Goal: Navigation & Orientation: Understand site structure

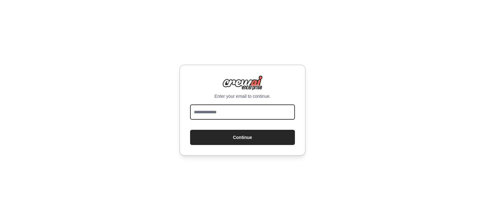
click at [198, 108] on input "email" at bounding box center [242, 111] width 105 height 15
type input "**********"
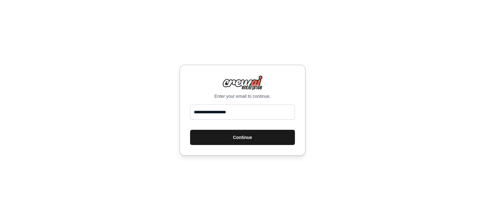
click at [226, 137] on button "Continue" at bounding box center [242, 137] width 105 height 15
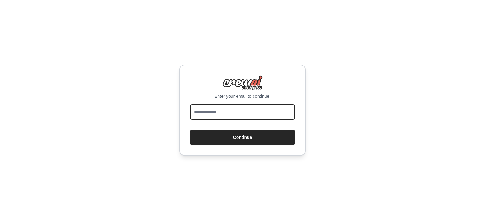
click at [230, 116] on input "email" at bounding box center [242, 111] width 105 height 15
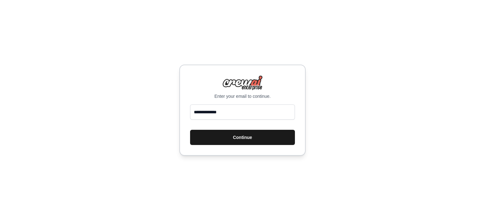
click at [225, 137] on button "Continue" at bounding box center [242, 137] width 105 height 15
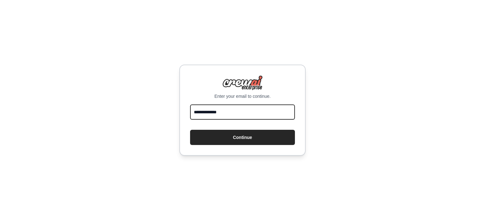
click at [235, 108] on input "**********" at bounding box center [242, 111] width 105 height 15
type input "*"
type input "**********"
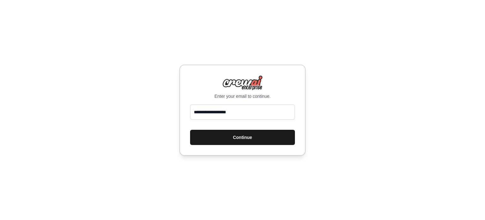
click at [242, 133] on button "Continue" at bounding box center [242, 137] width 105 height 15
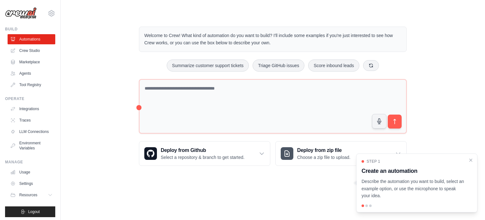
click at [98, 24] on div "Welcome to Crew! What kind of automation do you want to build? I'll include som…" at bounding box center [273, 95] width 405 height 159
click at [433, 185] on p "Describe the automation you want to build, select an example option, or use the…" at bounding box center [413, 188] width 103 height 21
click at [367, 205] on div at bounding box center [367, 205] width 3 height 3
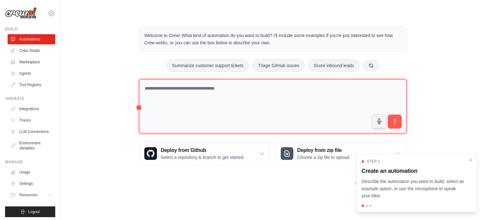
click at [235, 113] on textarea at bounding box center [273, 106] width 268 height 55
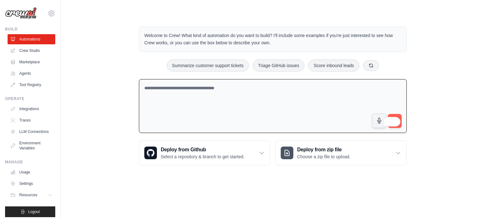
click at [445, 104] on div "Welcome to Crew! What kind of automation do you want to build? I'll include som…" at bounding box center [273, 95] width 405 height 159
click at [399, 114] on button "submit" at bounding box center [395, 120] width 15 height 15
click at [395, 113] on button "submit" at bounding box center [395, 120] width 15 height 15
click at [40, 39] on link "Automations" at bounding box center [32, 39] width 48 height 10
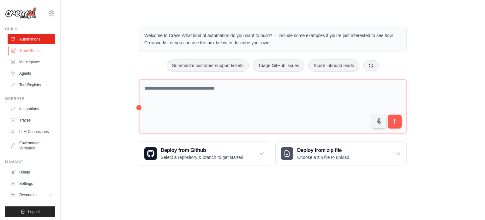
click at [35, 48] on link "Crew Studio" at bounding box center [32, 51] width 48 height 10
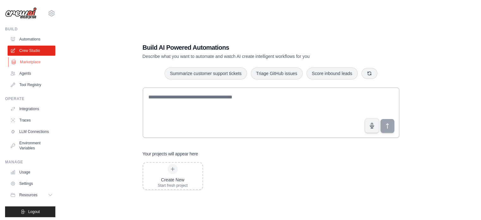
click at [29, 61] on link "Marketplace" at bounding box center [32, 62] width 48 height 10
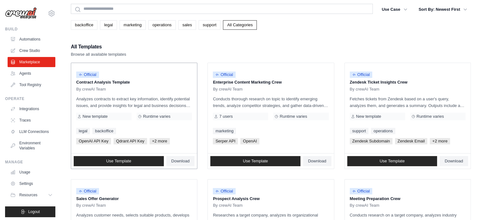
scroll to position [16, 0]
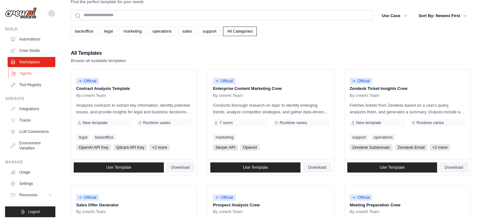
click at [27, 72] on link "Agents" at bounding box center [32, 73] width 48 height 10
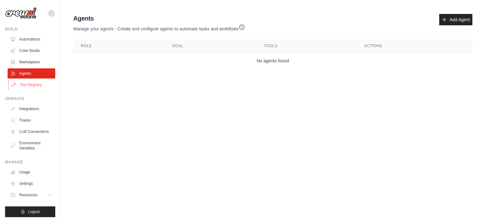
click at [27, 83] on link "Tool Registry" at bounding box center [32, 85] width 48 height 10
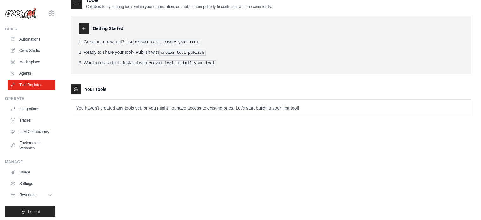
scroll to position [7, 0]
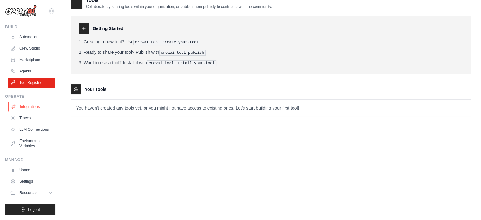
click at [31, 102] on link "Integrations" at bounding box center [32, 106] width 48 height 10
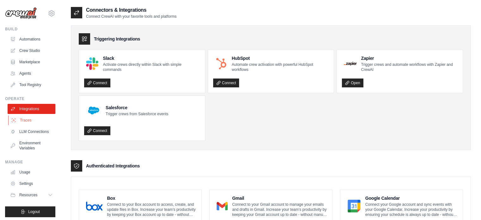
click at [29, 120] on link "Traces" at bounding box center [32, 120] width 48 height 10
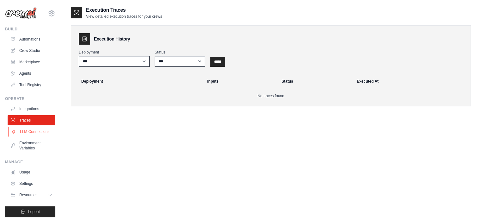
click at [32, 137] on link "LLM Connections" at bounding box center [32, 131] width 48 height 10
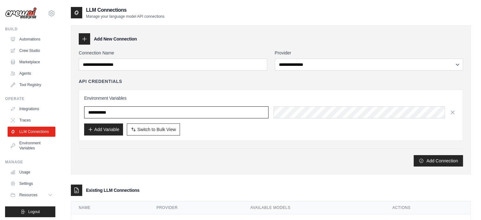
type input "**********"
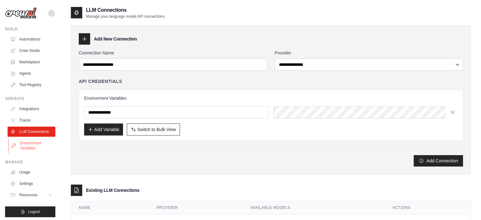
scroll to position [7, 0]
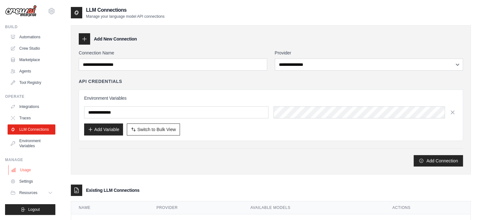
click at [29, 168] on link "Usage" at bounding box center [32, 170] width 48 height 10
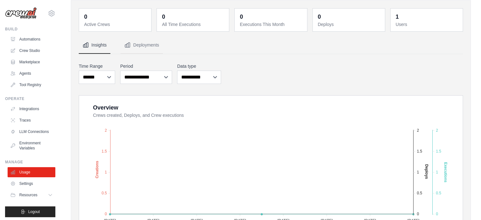
scroll to position [25, 0]
click at [21, 188] on link "Settings" at bounding box center [32, 183] width 48 height 10
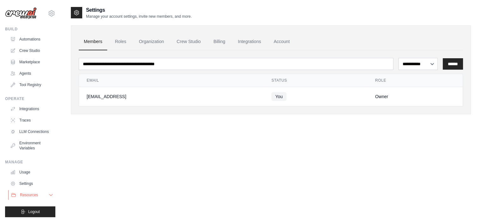
click at [34, 197] on span "Resources" at bounding box center [29, 194] width 18 height 5
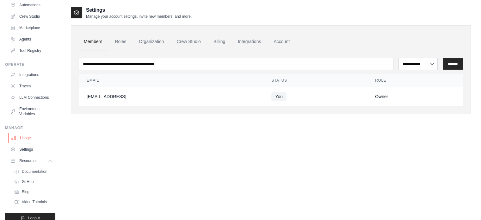
scroll to position [52, 0]
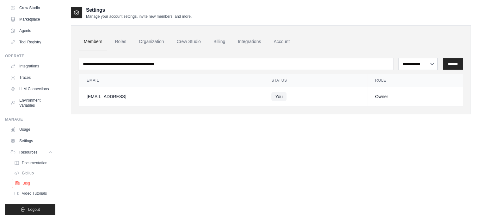
click at [27, 180] on span "Blog" at bounding box center [26, 182] width 8 height 5
click at [26, 191] on span "Video Tutorials" at bounding box center [34, 193] width 25 height 5
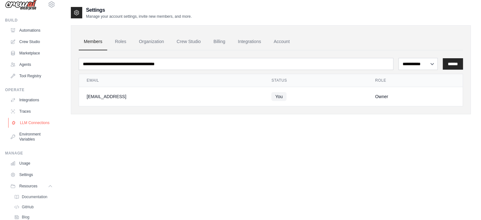
scroll to position [0, 0]
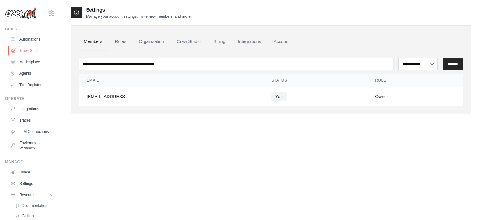
click at [28, 50] on link "Crew Studio" at bounding box center [32, 51] width 48 height 10
